Goal: Information Seeking & Learning: Understand process/instructions

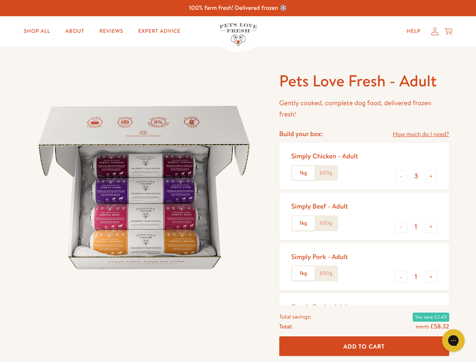
click at [238, 181] on img at bounding box center [144, 187] width 234 height 234
click at [420, 134] on link "How much do I need?" at bounding box center [421, 134] width 56 height 10
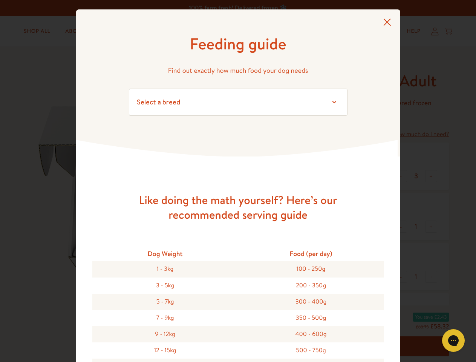
click at [401, 176] on div "Feeding guide Find out exactly how much food your dog needs Select a breed Affe…" at bounding box center [238, 181] width 476 height 362
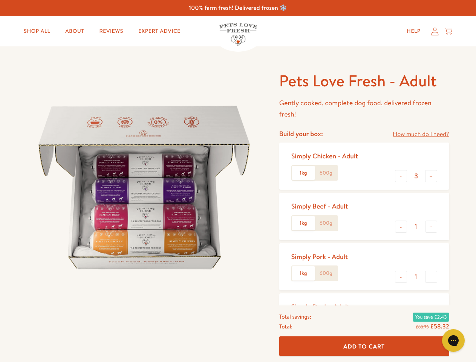
click at [431, 176] on button "+" at bounding box center [431, 176] width 12 height 12
type input "4"
click at [401, 226] on button "-" at bounding box center [401, 226] width 12 height 12
click at [431, 226] on button "+" at bounding box center [431, 226] width 12 height 12
type input "1"
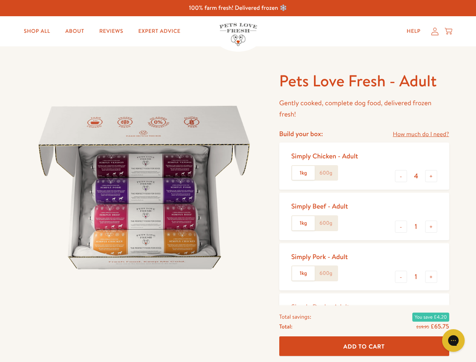
click at [401, 277] on button "-" at bounding box center [401, 277] width 12 height 12
click at [431, 277] on button "+" at bounding box center [431, 277] width 12 height 12
type input "1"
